Goal: Browse casually

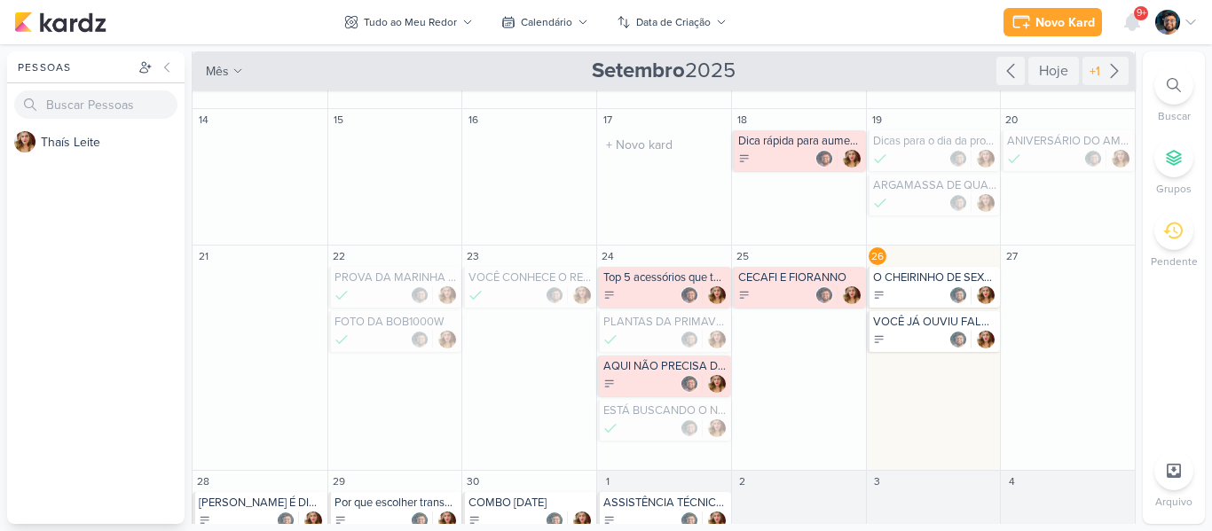
scroll to position [169, 0]
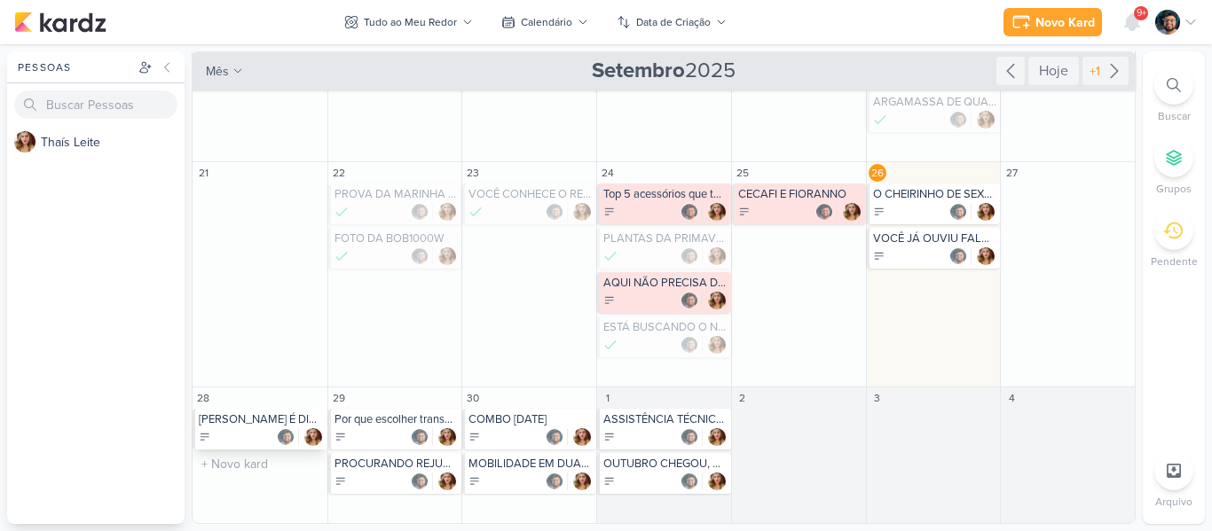
click at [255, 432] on div at bounding box center [261, 437] width 125 height 18
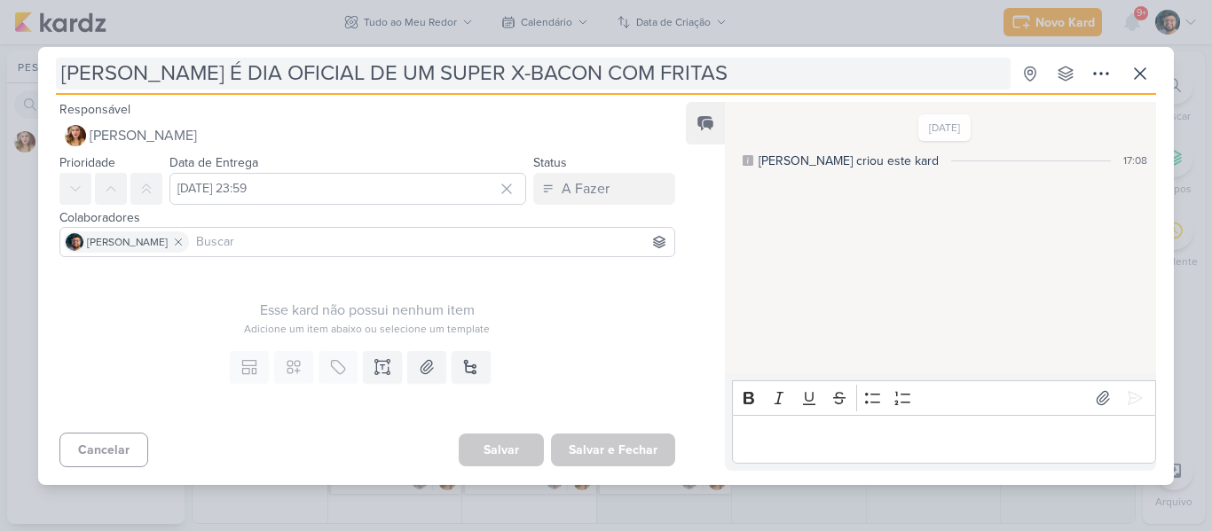
drag, startPoint x: 445, startPoint y: 73, endPoint x: 507, endPoint y: 70, distance: 61.3
click at [454, 73] on input "[PERSON_NAME] É DIA OFICIAL DE UM SUPER X-BACON COM FRITAS" at bounding box center [533, 74] width 955 height 32
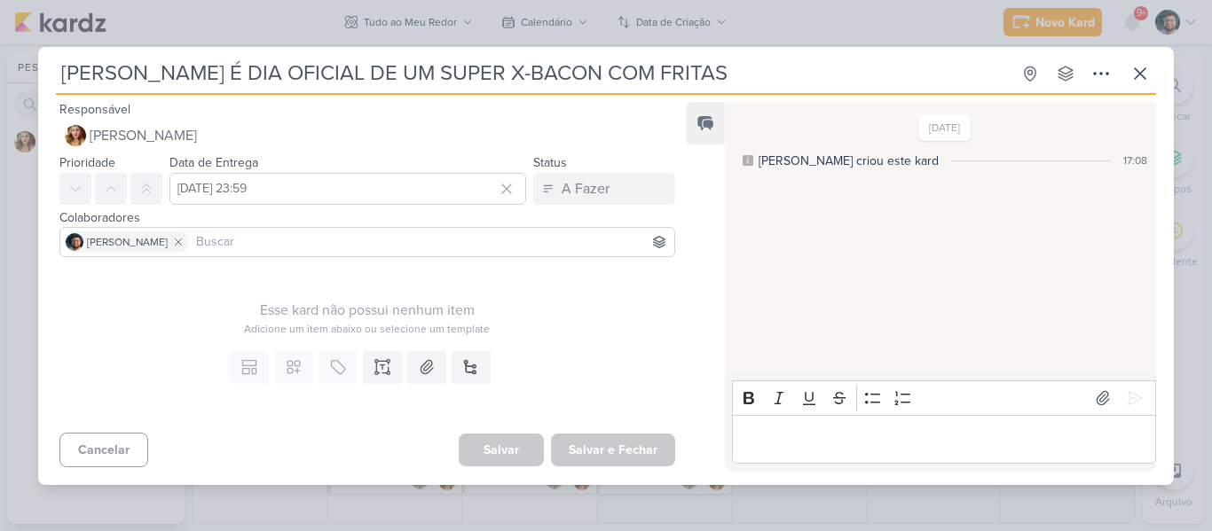
drag, startPoint x: 637, startPoint y: 72, endPoint x: 675, endPoint y: 75, distance: 38.2
click at [667, 73] on input "[PERSON_NAME] É DIA OFICIAL DE UM SUPER X-BACON COM FRITAS" at bounding box center [533, 74] width 955 height 32
click at [676, 75] on input "[PERSON_NAME] É DIA OFICIAL DE UM SUPER X-BACON COM FRITAS" at bounding box center [533, 74] width 955 height 32
click at [656, 81] on input "[PERSON_NAME] É DIA OFICIAL DE UM SUPER X-BACON COM FRITAS" at bounding box center [533, 74] width 955 height 32
drag, startPoint x: 449, startPoint y: 73, endPoint x: 668, endPoint y: 73, distance: 219.1
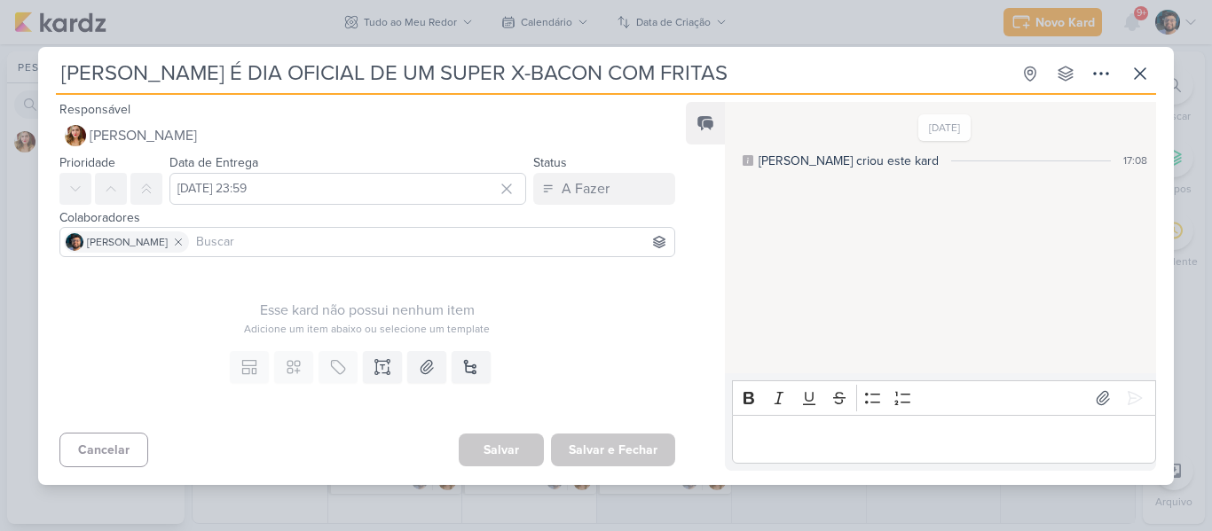
click at [668, 73] on input "[PERSON_NAME] É DIA OFICIAL DE UM SUPER X-BACON COM FRITAS" at bounding box center [533, 74] width 955 height 32
drag, startPoint x: 438, startPoint y: 64, endPoint x: 51, endPoint y: 58, distance: 386.8
click at [51, 58] on div "[PERSON_NAME] É DIA OFICIAL DE UM SUPER X-BACON COM FRITAS Criado por [PERSON_N…" at bounding box center [606, 272] width 1136 height 428
click at [883, 432] on p "Editor editing area: main" at bounding box center [943, 438] width 405 height 21
click at [1149, 75] on icon at bounding box center [1139, 73] width 21 height 21
